Goal: Task Accomplishment & Management: Manage account settings

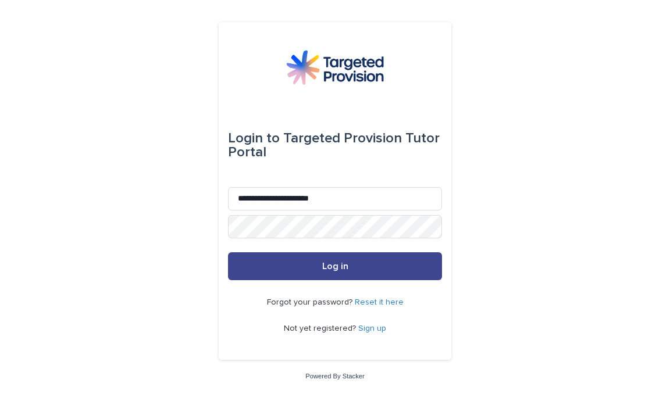
click at [340, 270] on span "Log in" at bounding box center [335, 266] width 26 height 9
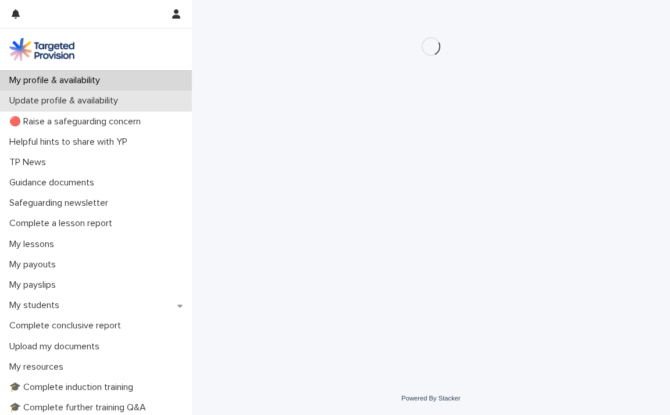
click at [88, 102] on p "Update profile & availability" at bounding box center [66, 100] width 123 height 11
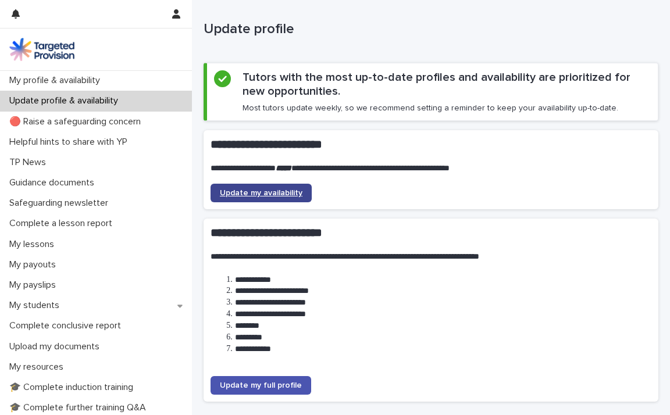
click at [265, 195] on span "Update my availability" at bounding box center [261, 193] width 83 height 8
